Goal: Task Accomplishment & Management: Manage account settings

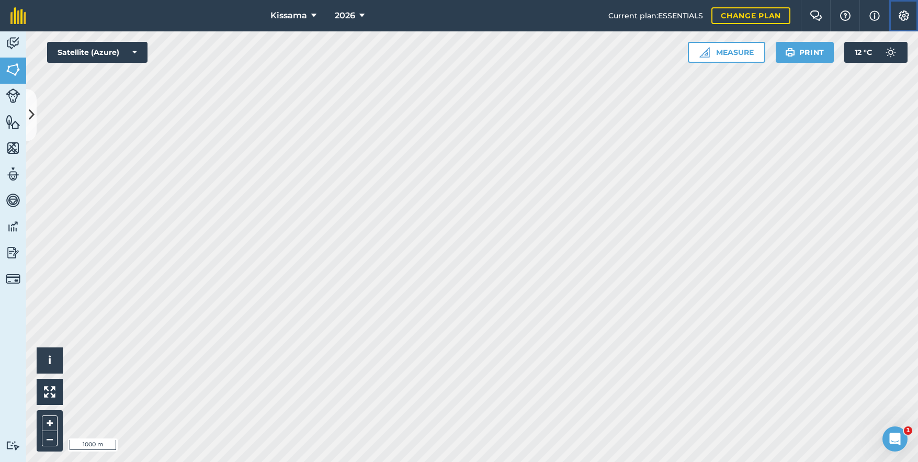
click at [906, 19] on img at bounding box center [904, 15] width 13 height 10
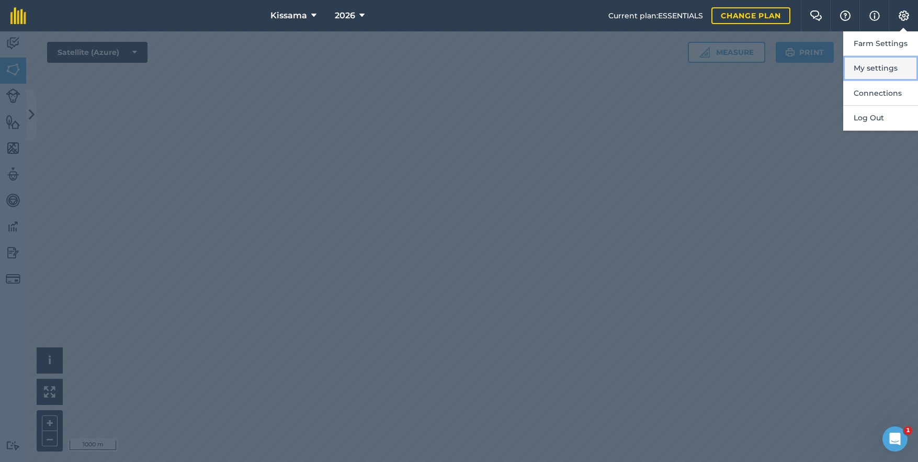
click at [881, 68] on button "My settings" at bounding box center [881, 68] width 75 height 25
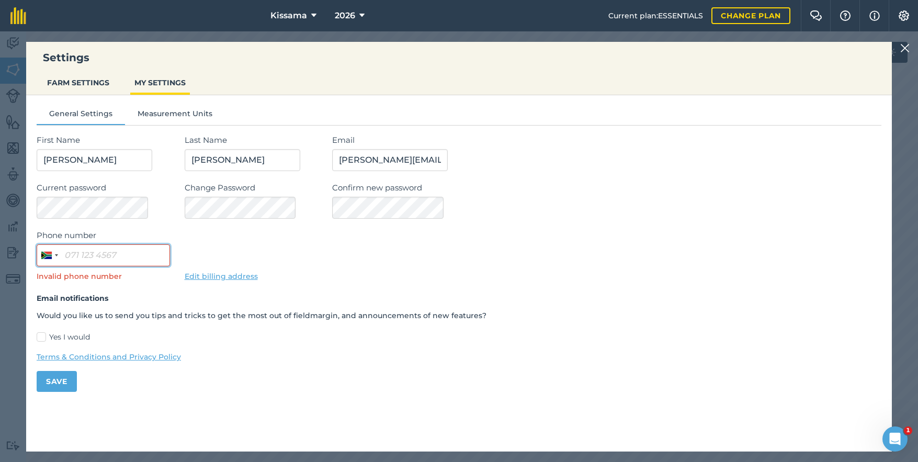
click at [101, 259] on input "Phone number" at bounding box center [103, 255] width 133 height 22
click at [106, 248] on input "Phone number" at bounding box center [103, 255] width 133 height 22
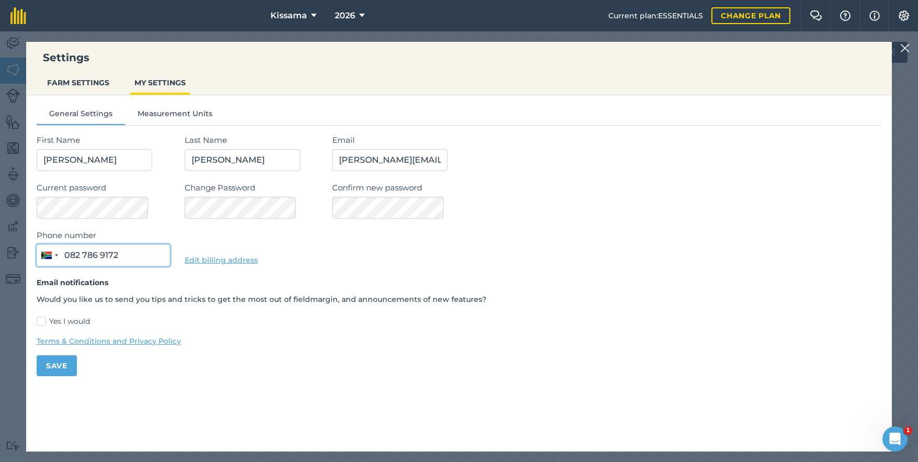
type input "082 786 9172"
click at [61, 365] on button "Save" at bounding box center [57, 365] width 40 height 21
click at [906, 50] on img at bounding box center [905, 48] width 9 height 13
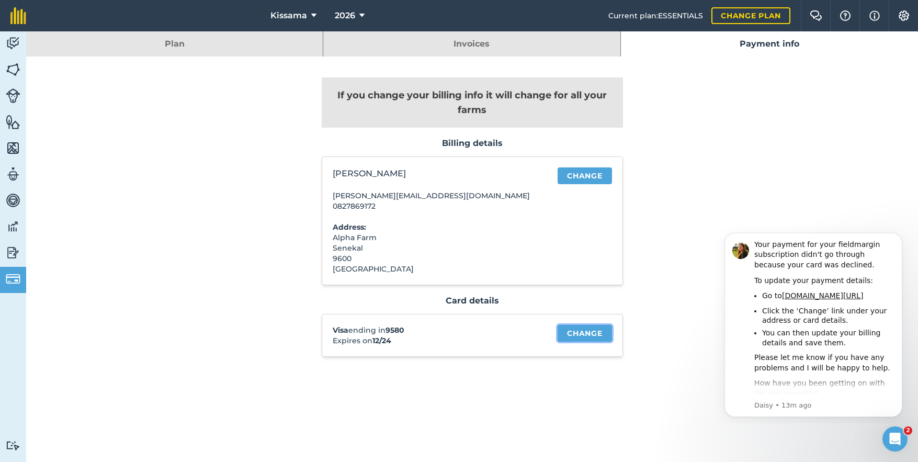
click at [577, 334] on link "Change" at bounding box center [585, 333] width 54 height 17
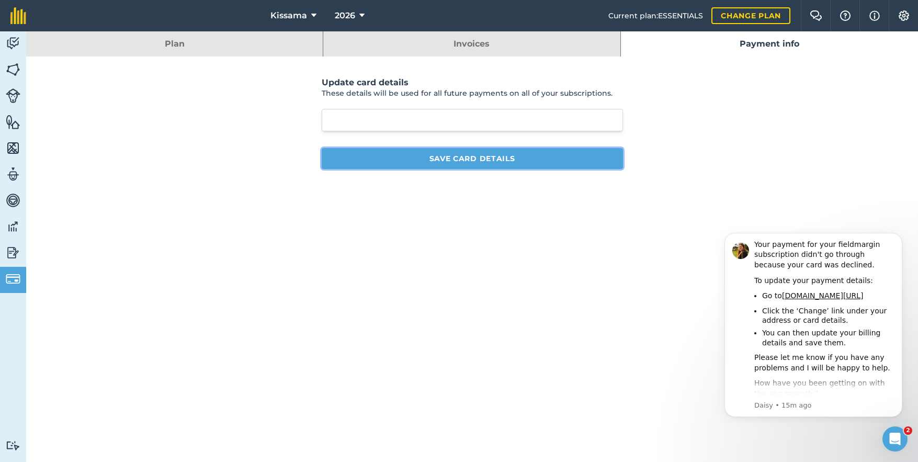
click at [471, 162] on button "Save card details" at bounding box center [472, 158] width 301 height 21
